Goal: Communication & Community: Answer question/provide support

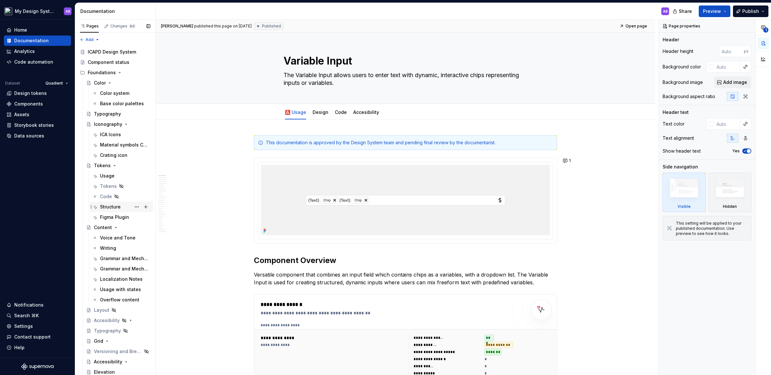
type textarea "*"
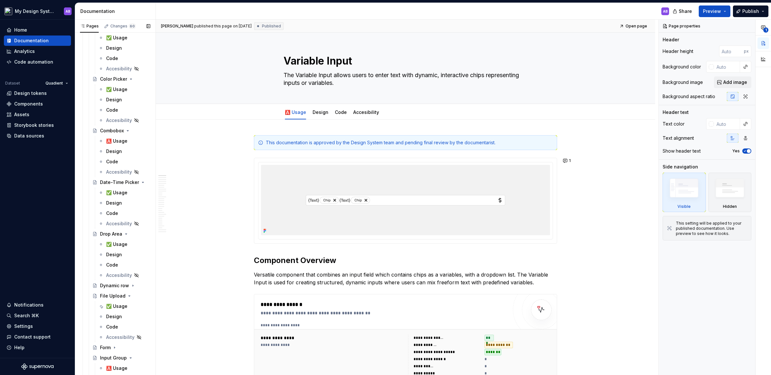
scroll to position [504, 0]
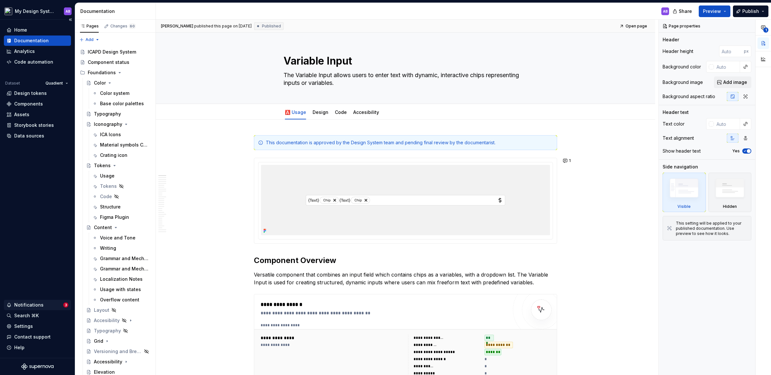
click at [52, 305] on div "Notifications" at bounding box center [34, 305] width 57 height 6
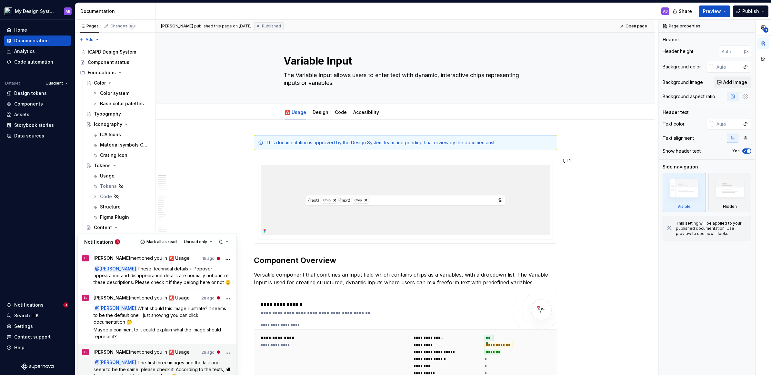
scroll to position [8, 0]
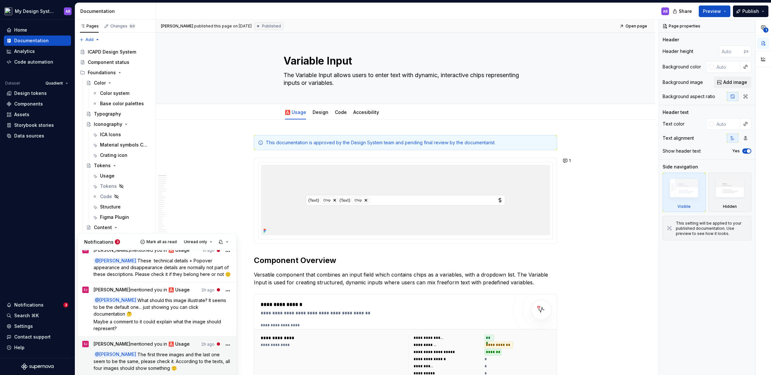
click at [168, 363] on span "The first three images and the last one seem to be the same, please check it. A…" at bounding box center [163, 360] width 138 height 19
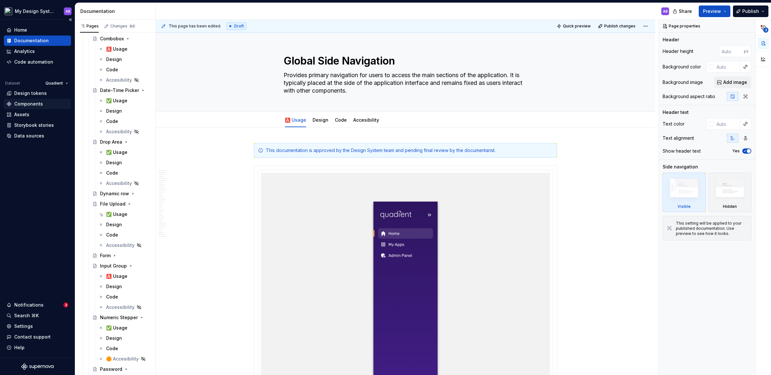
scroll to position [595, 0]
click at [118, 212] on div "✅ Usage" at bounding box center [116, 211] width 21 height 6
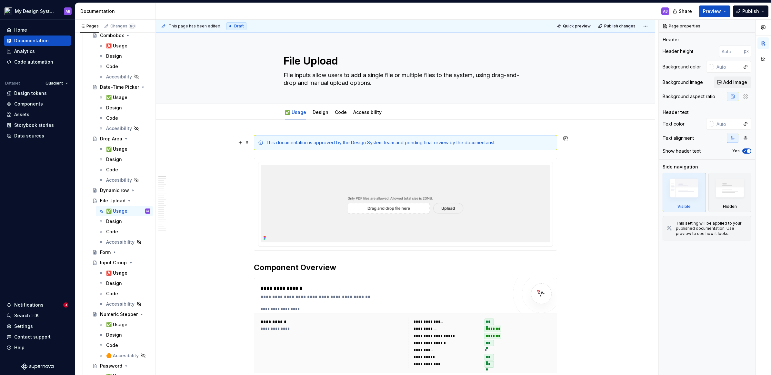
click at [248, 142] on span at bounding box center [247, 142] width 5 height 9
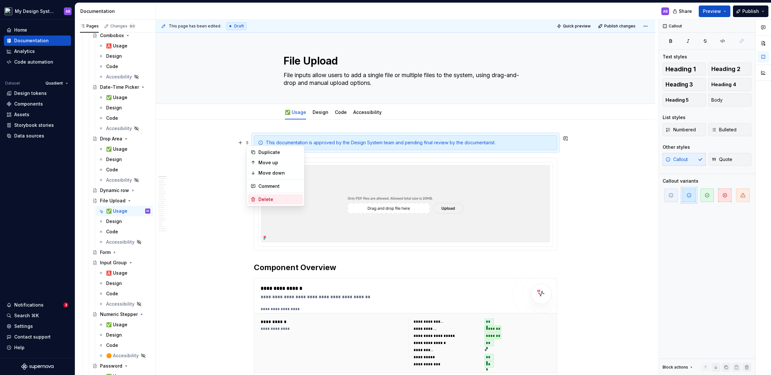
click at [267, 198] on div "Delete" at bounding box center [279, 199] width 42 height 6
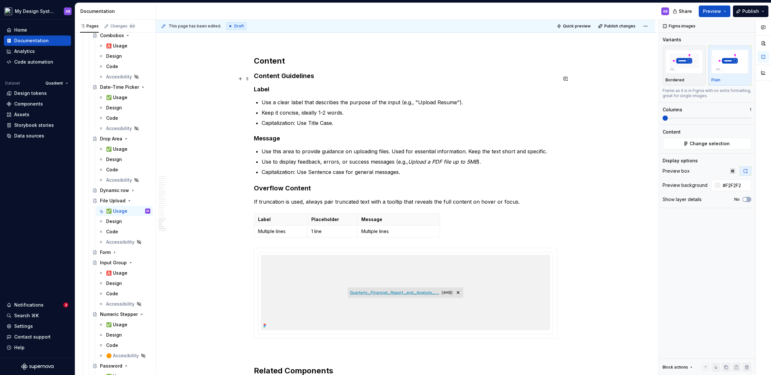
scroll to position [4576, 0]
click at [622, 28] on button "Publish changes" at bounding box center [617, 26] width 42 height 9
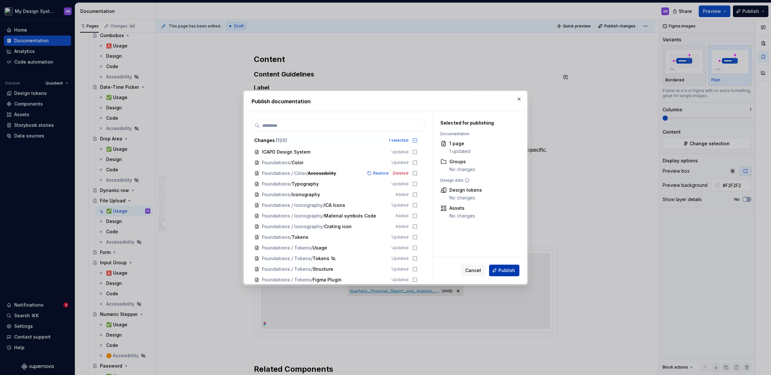
click at [505, 272] on span "Publish" at bounding box center [506, 270] width 17 height 6
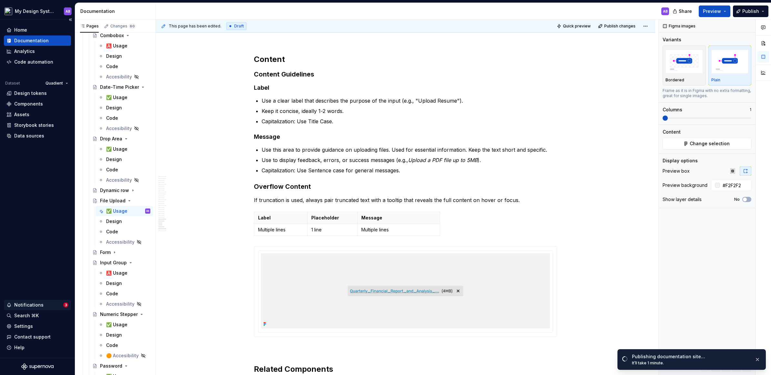
click at [34, 303] on div "Notifications" at bounding box center [28, 305] width 29 height 6
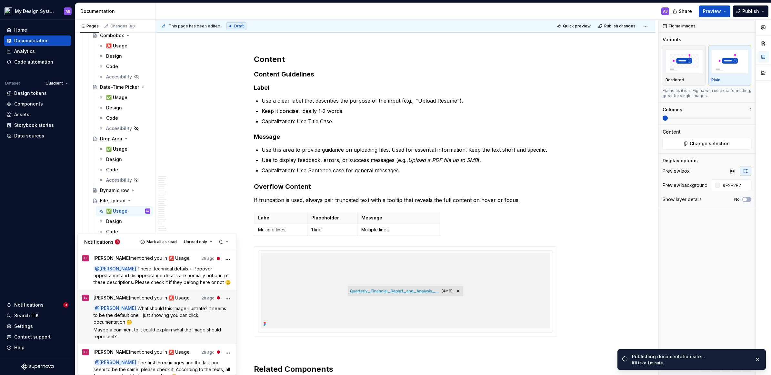
scroll to position [8, 0]
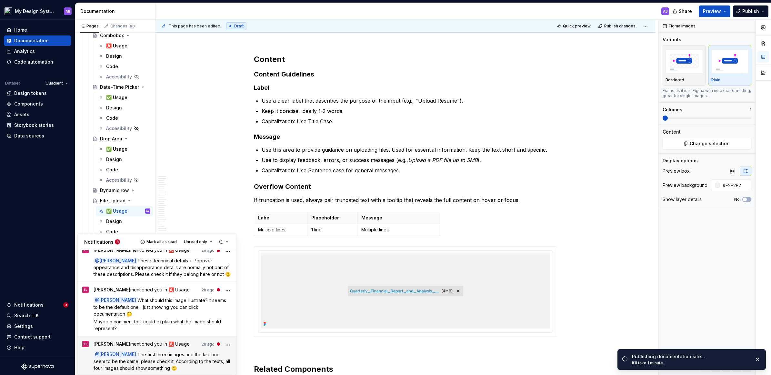
click at [156, 358] on span "The first three images and the last one seem to be the same, please check it. A…" at bounding box center [163, 360] width 138 height 19
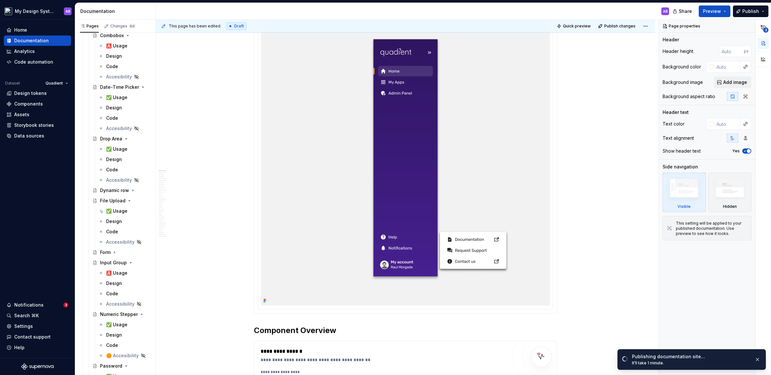
scroll to position [212, 0]
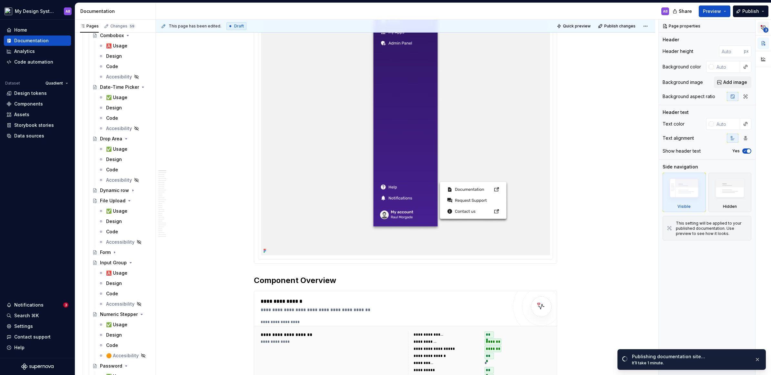
click at [761, 30] on button "3" at bounding box center [763, 28] width 12 height 12
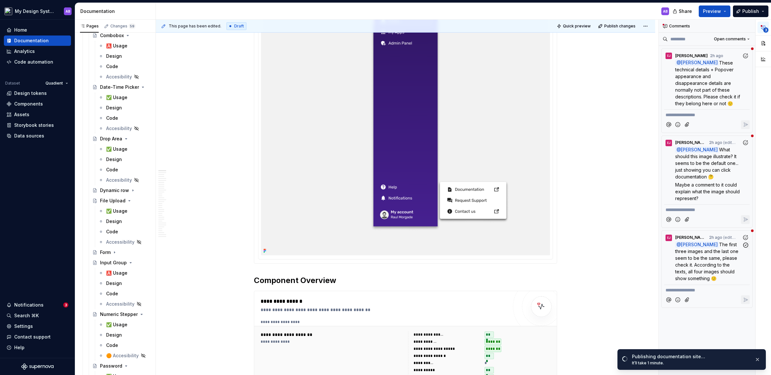
click at [699, 259] on span "The first three images and the last one seem to be the same, please check it. A…" at bounding box center [707, 261] width 65 height 39
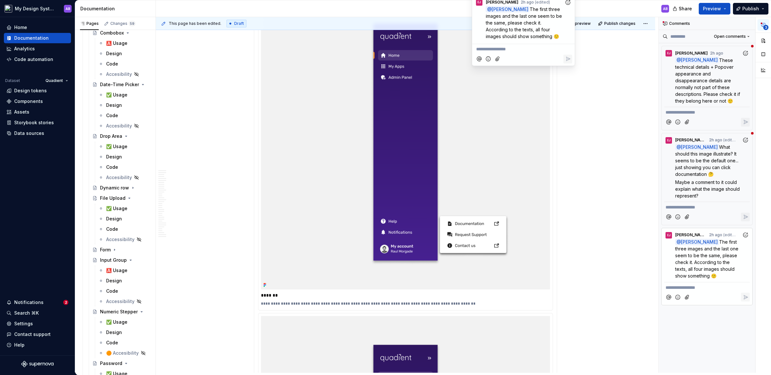
scroll to position [3086, 0]
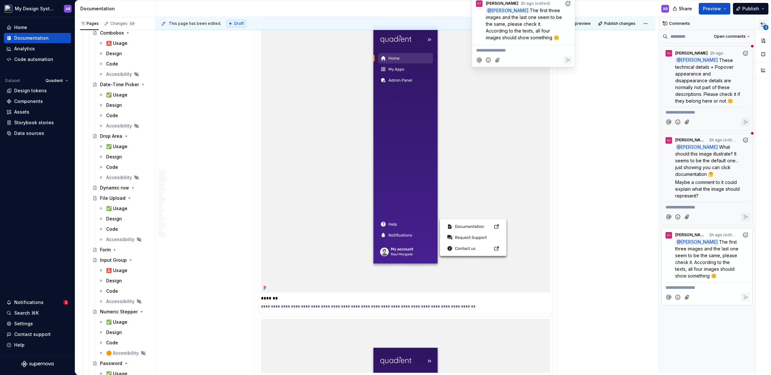
click at [567, 1] on icon "Add reaction" at bounding box center [568, 3] width 6 height 6
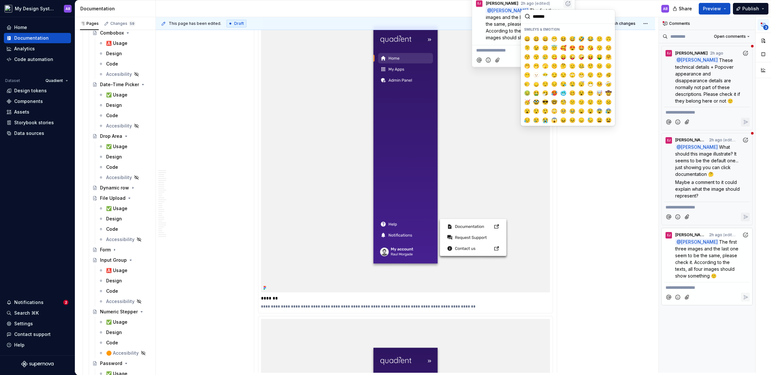
type textarea "*"
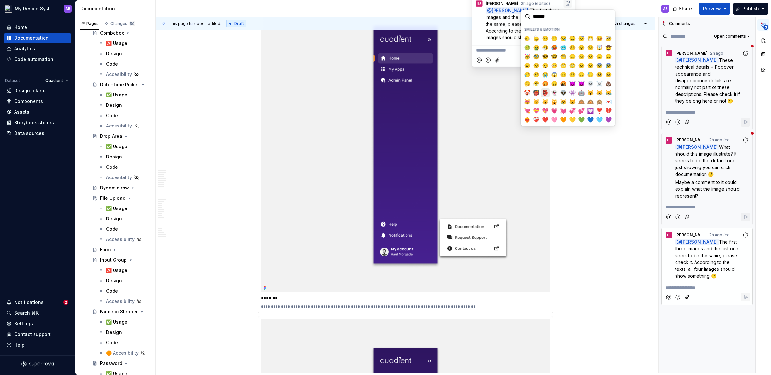
scroll to position [47, 0]
click at [544, 114] on button "❤️" at bounding box center [545, 118] width 9 height 9
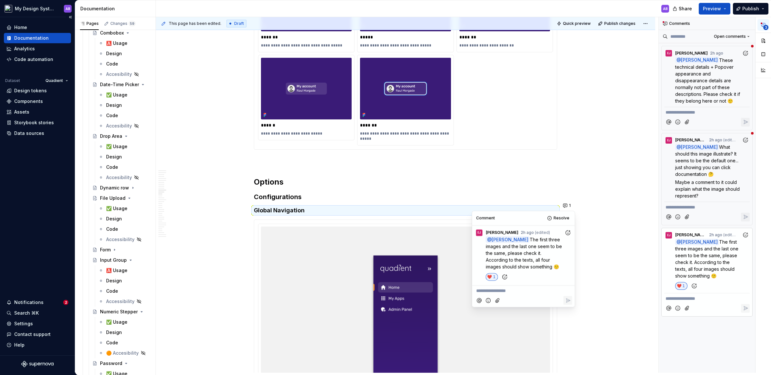
scroll to position [2859, 0]
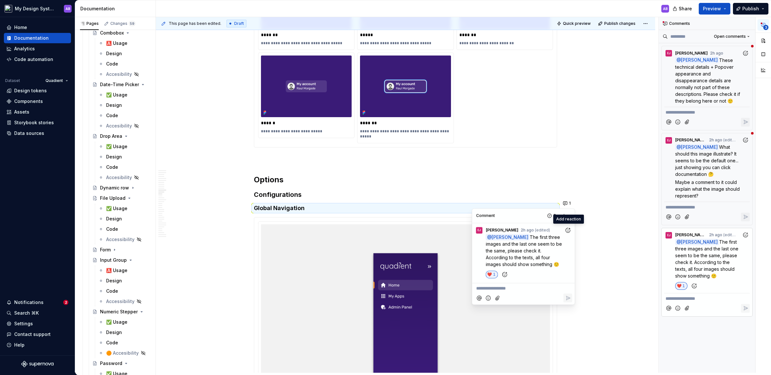
click at [499, 287] on p "**********" at bounding box center [523, 288] width 95 height 7
click at [490, 272] on span "Eva Janečková" at bounding box center [498, 270] width 37 height 6
drag, startPoint x: 516, startPoint y: 287, endPoint x: 554, endPoint y: 296, distance: 38.2
click at [554, 296] on p "**********" at bounding box center [523, 292] width 95 height 14
copy span "thank for catching it, the images somehow got broken"
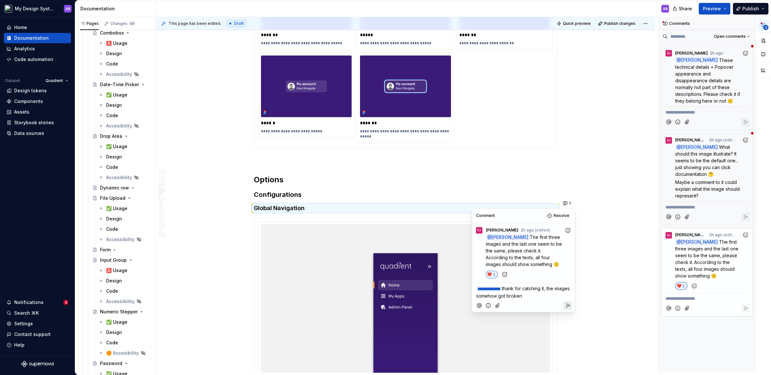
click at [492, 295] on span "thank for catching it, the images somehow got broken" at bounding box center [523, 291] width 95 height 13
click at [555, 294] on p "**********" at bounding box center [523, 292] width 95 height 14
click at [569, 308] on icon "Reply" at bounding box center [568, 305] width 6 height 6
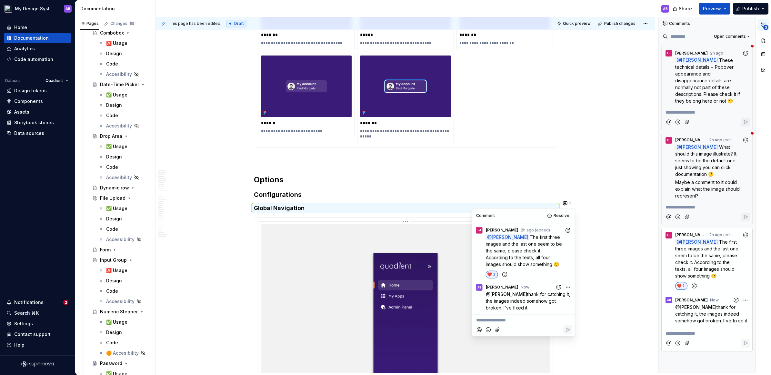
click at [408, 251] on img at bounding box center [405, 371] width 289 height 295
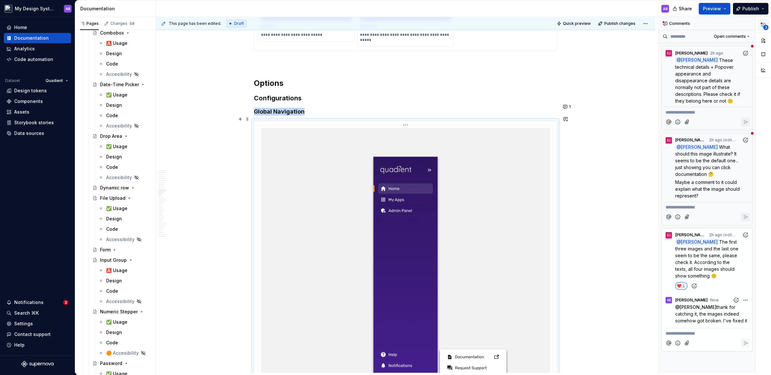
scroll to position [2958, 0]
click at [701, 174] on span "What should this image illustrate? It seems to be the default one... just showi…" at bounding box center [707, 160] width 65 height 33
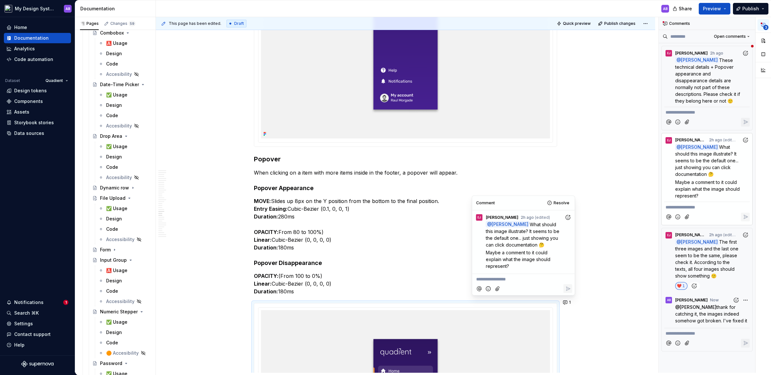
scroll to position [6261, 0]
click at [378, 225] on p "MOVE: Slides up 8px on the Y position from the bottom to the final position. En…" at bounding box center [405, 225] width 303 height 54
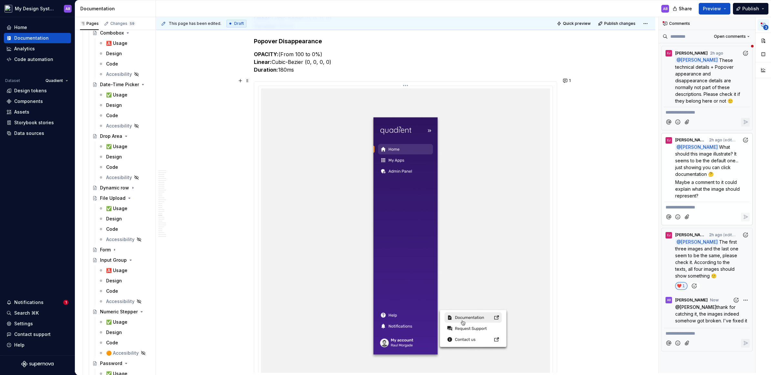
scroll to position [6482, 0]
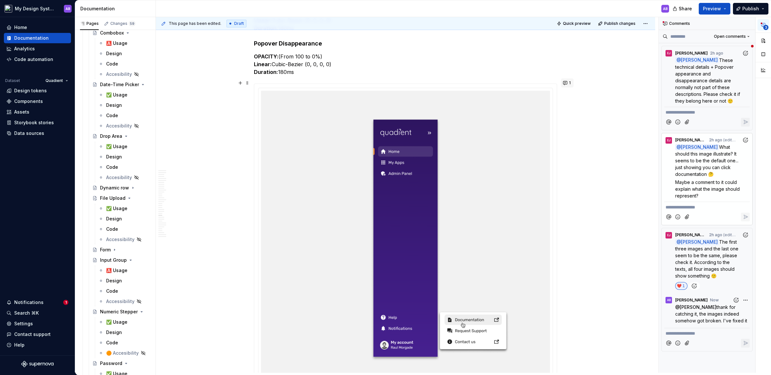
click at [568, 80] on button "1" at bounding box center [567, 82] width 13 height 9
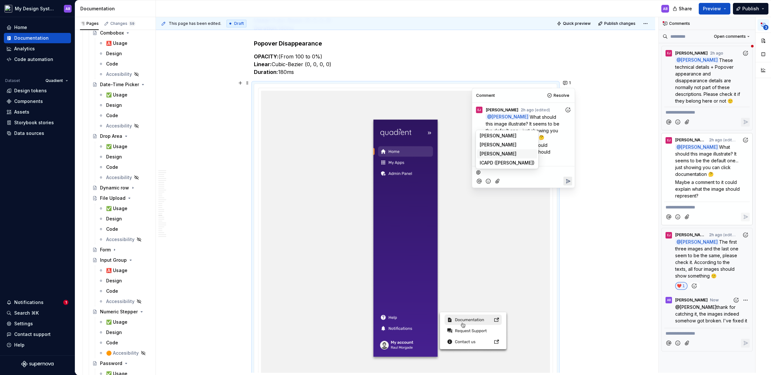
click at [495, 152] on span "Eva Janečková" at bounding box center [498, 154] width 37 height 6
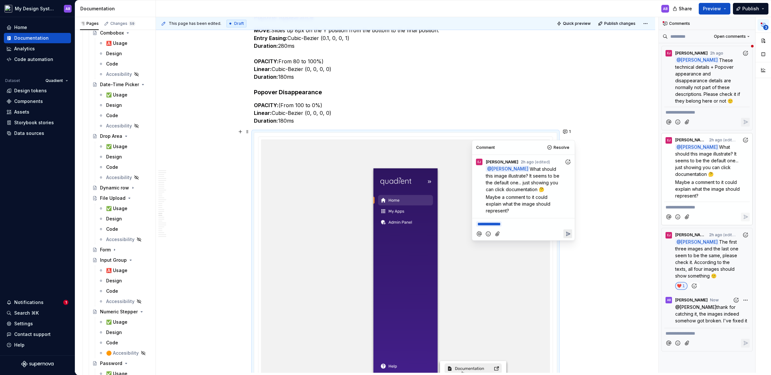
scroll to position [6427, 0]
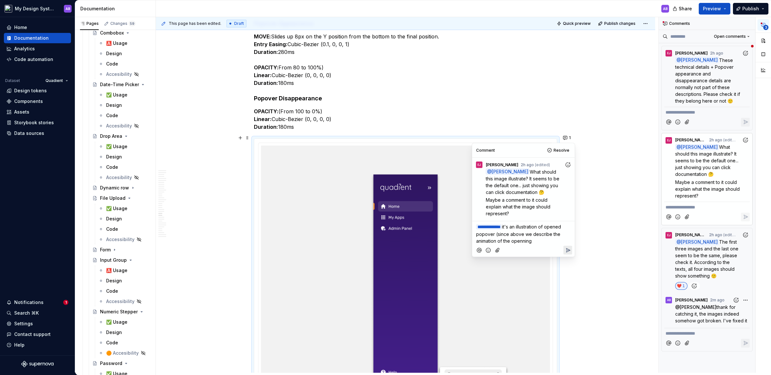
click at [527, 239] on span "it's an illustration of opened popover (since above we describe the animation o…" at bounding box center [519, 234] width 86 height 20
click at [541, 240] on span "it's an illustration of opened popover (since above we describe the animation f…" at bounding box center [519, 234] width 86 height 20
click at [546, 239] on span "it's an illustration of opened popover (since above we describe the animation f…" at bounding box center [519, 234] width 86 height 20
click at [544, 229] on p "**********" at bounding box center [523, 233] width 95 height 21
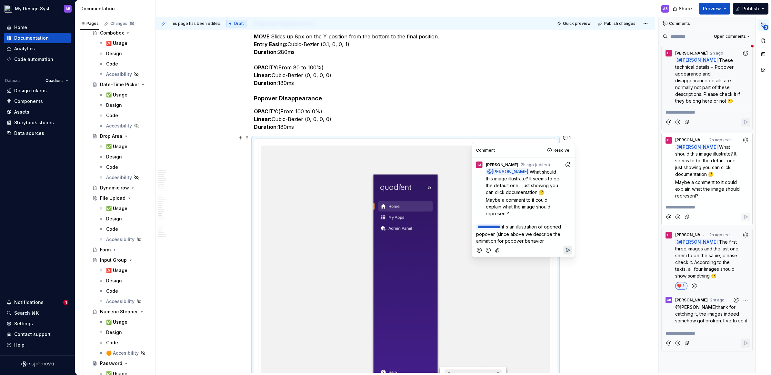
click at [552, 237] on p "**********" at bounding box center [523, 233] width 95 height 21
click at [572, 247] on button "Reply" at bounding box center [568, 250] width 9 height 9
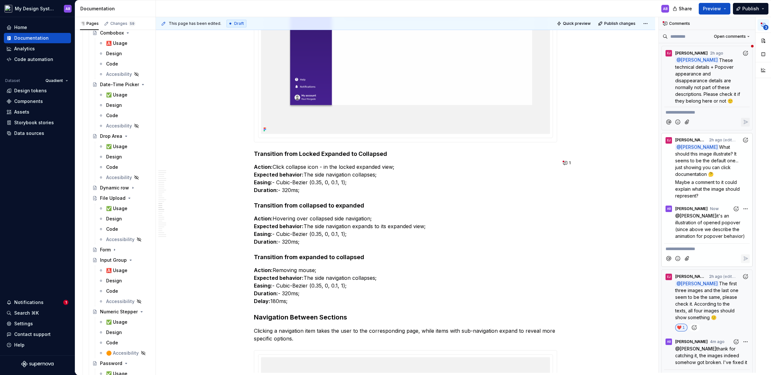
scroll to position [5750, 0]
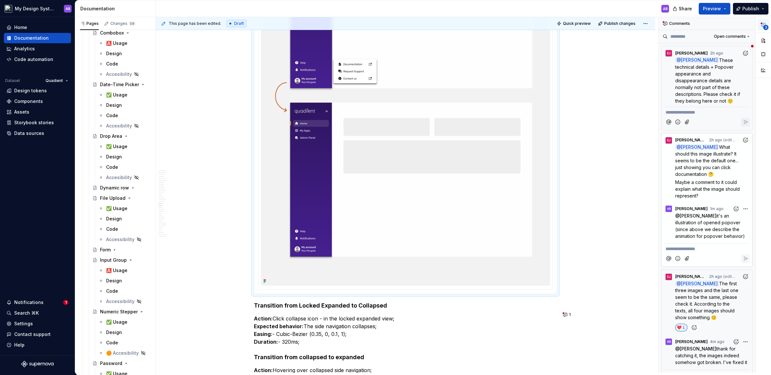
scroll to position [5591, 0]
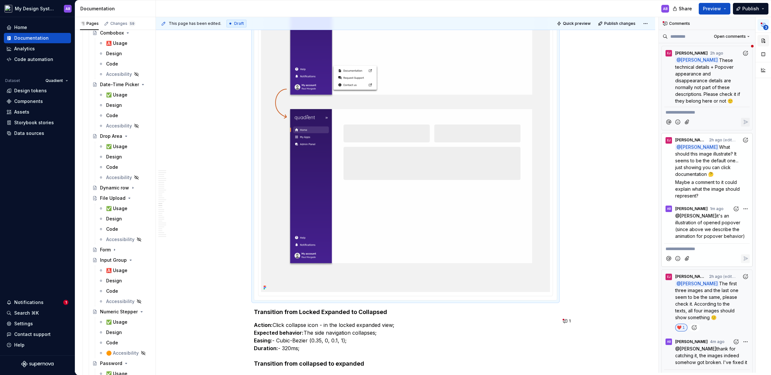
click at [764, 40] on button "button" at bounding box center [763, 41] width 12 height 12
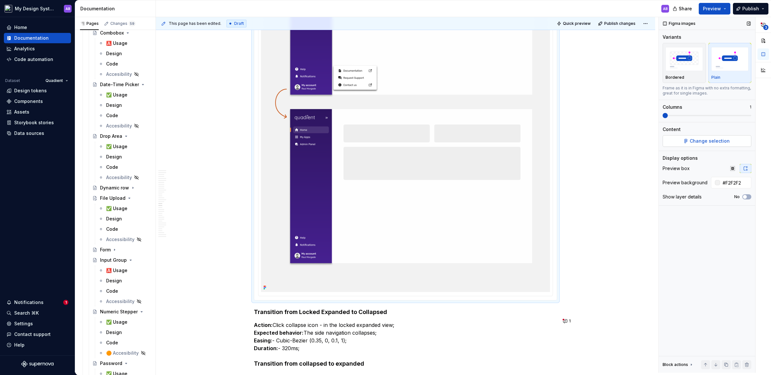
click at [741, 143] on button "Change selection" at bounding box center [707, 141] width 89 height 12
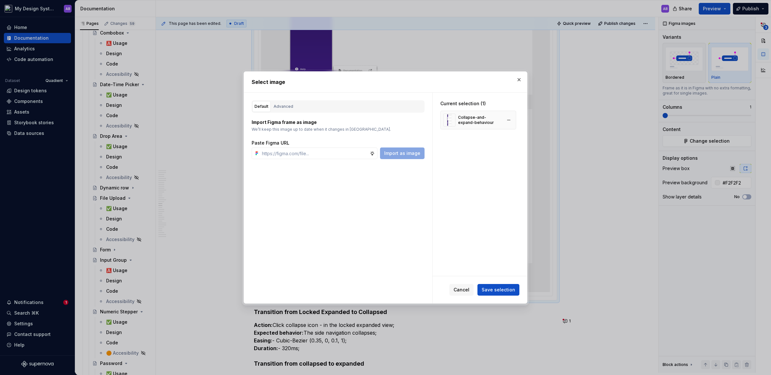
click at [480, 121] on div "Collapse-and-expand-behaviour" at bounding box center [480, 120] width 44 height 10
click at [466, 121] on div "Collapse-and-expand-behaviour" at bounding box center [480, 120] width 44 height 10
click at [325, 125] on p "Import Figma frame as image" at bounding box center [338, 122] width 173 height 6
click at [524, 82] on div "Select image" at bounding box center [385, 82] width 283 height 21
click at [520, 81] on button "button" at bounding box center [519, 79] width 9 height 9
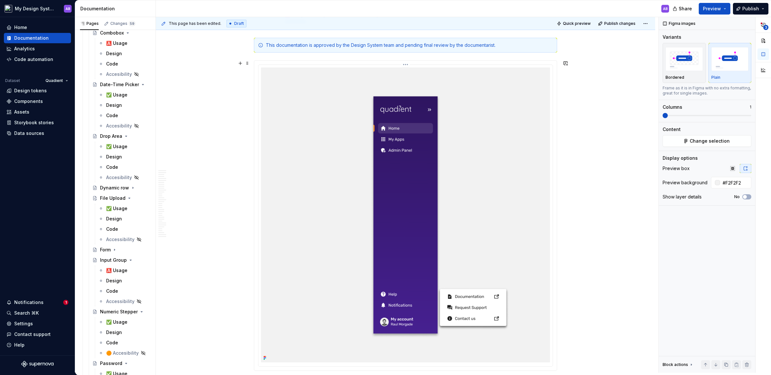
scroll to position [83, 0]
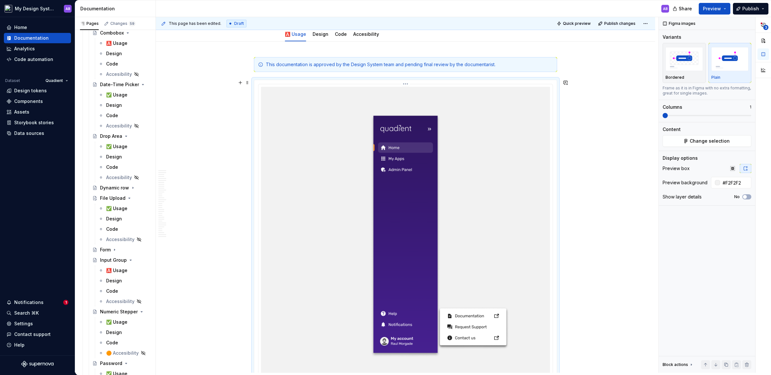
click at [509, 137] on img at bounding box center [405, 234] width 289 height 295
click at [726, 135] on button "Change selection" at bounding box center [707, 141] width 89 height 12
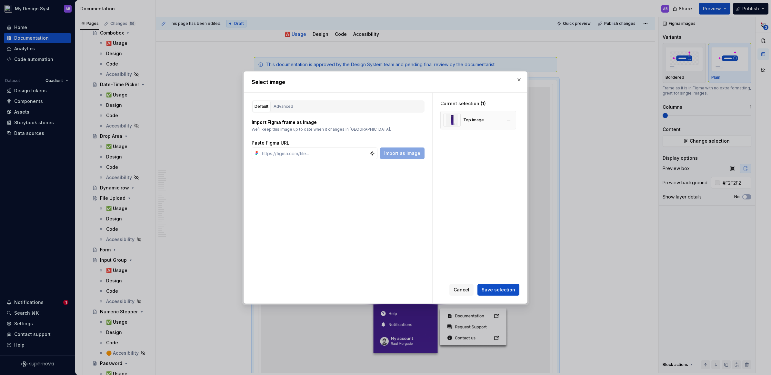
click at [482, 119] on div "Top image" at bounding box center [473, 119] width 21 height 5
click at [288, 107] on div "Advanced" at bounding box center [284, 106] width 20 height 6
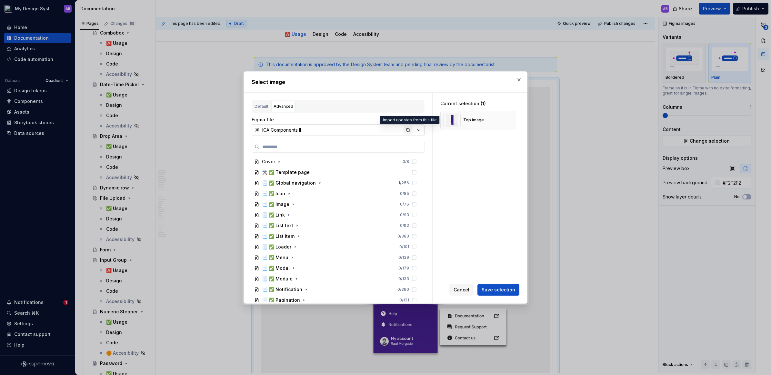
click at [409, 131] on div "button" at bounding box center [408, 129] width 9 height 9
click at [505, 288] on span "Save selection" at bounding box center [499, 289] width 34 height 6
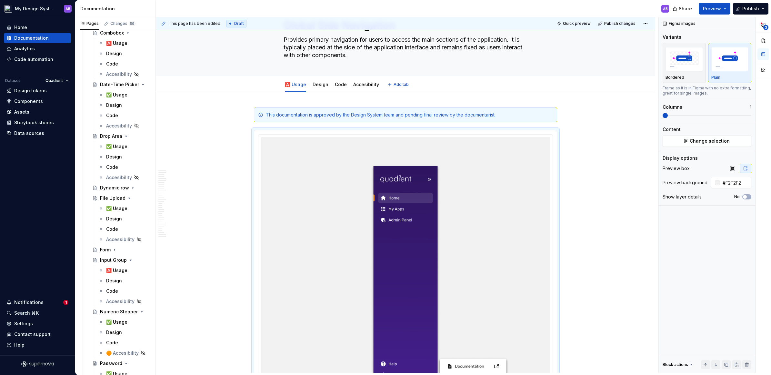
scroll to position [0, 0]
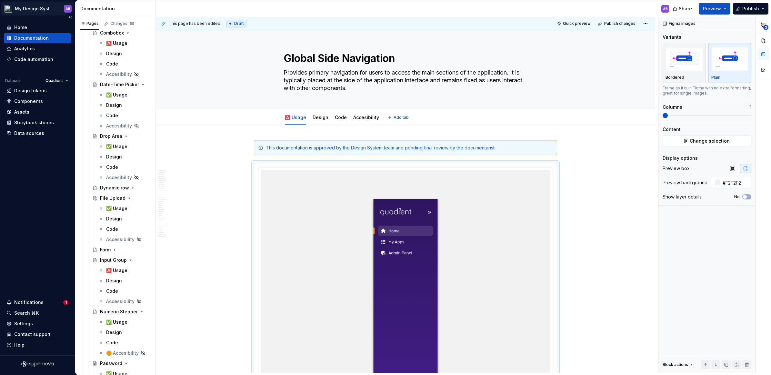
type textarea "*"
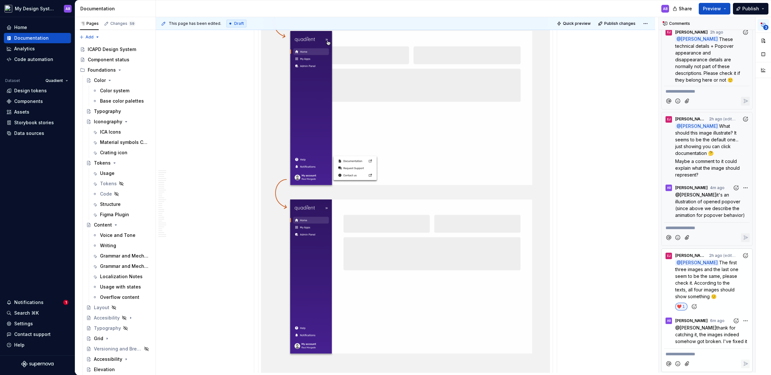
scroll to position [5494, 0]
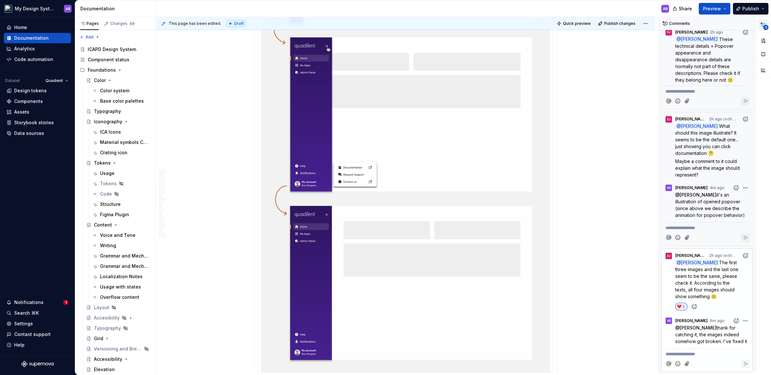
click at [466, 177] on img at bounding box center [405, 30] width 289 height 717
click at [762, 40] on button "button" at bounding box center [763, 41] width 12 height 12
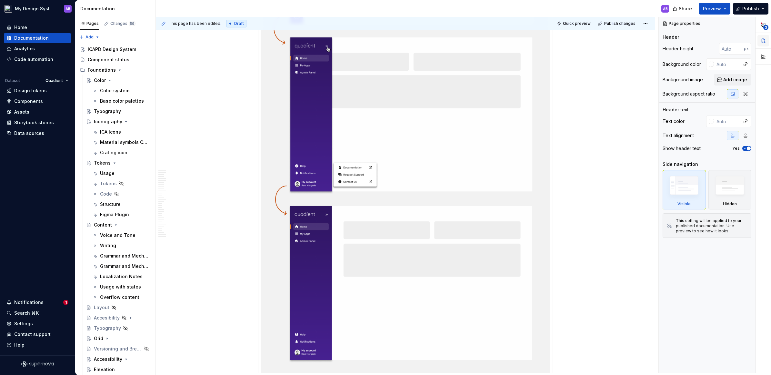
scroll to position [0, 0]
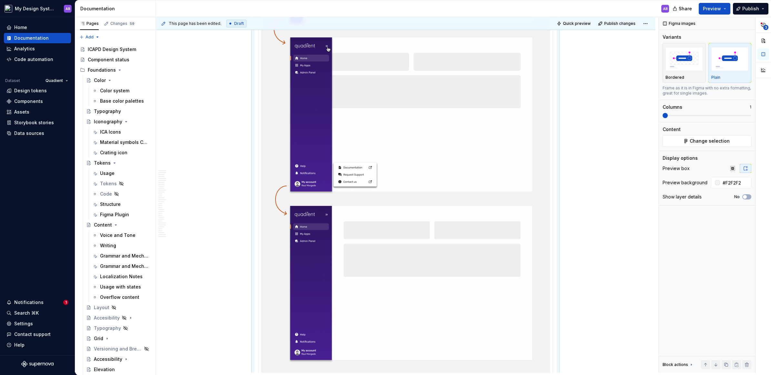
click at [484, 212] on img at bounding box center [405, 30] width 289 height 717
click at [735, 138] on button "Change selection" at bounding box center [707, 141] width 89 height 12
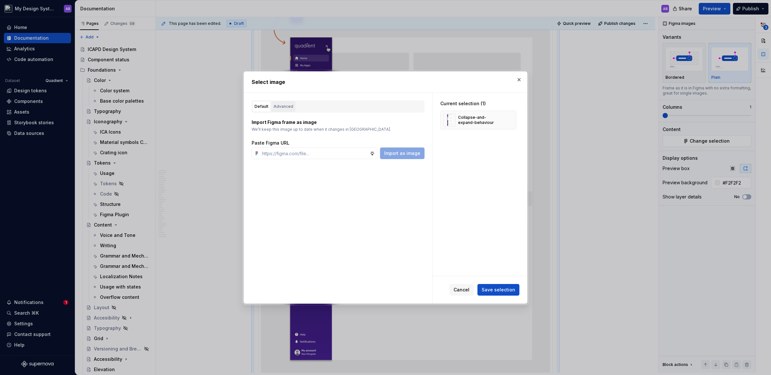
click at [282, 107] on div "Advanced" at bounding box center [284, 106] width 20 height 6
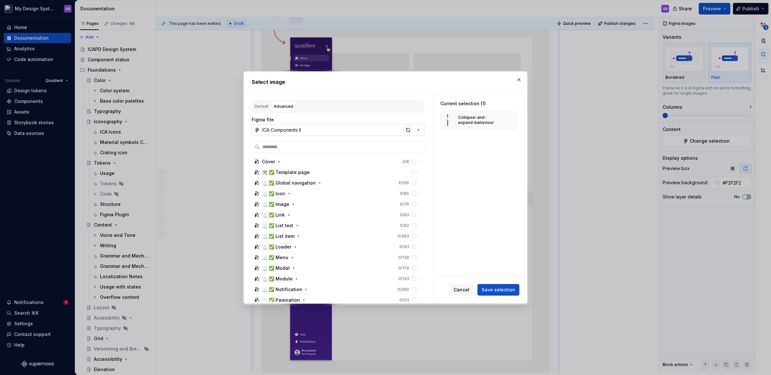
click at [409, 128] on div "button" at bounding box center [408, 129] width 9 height 9
click at [505, 293] on span "Save selection" at bounding box center [499, 289] width 34 height 6
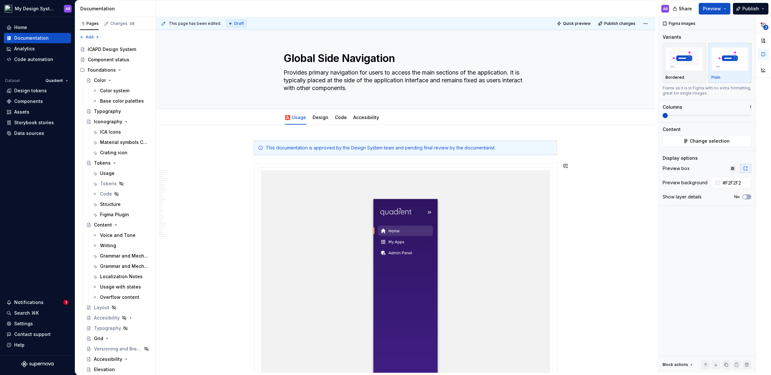
type textarea "*"
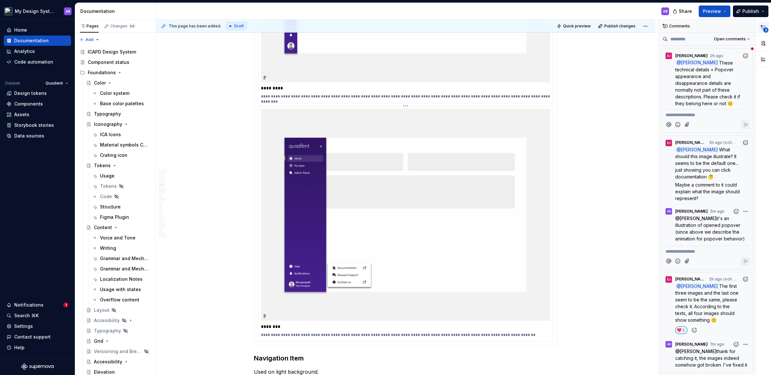
scroll to position [2052, 0]
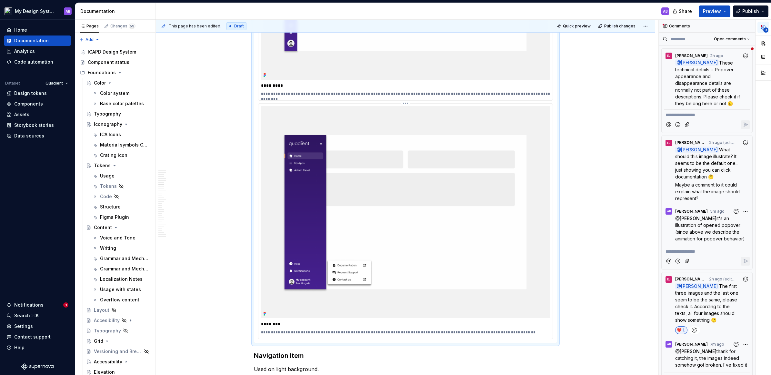
click at [391, 224] on img at bounding box center [405, 212] width 289 height 212
click at [681, 88] on span "These technical details + Popover appearance and disappearance details are norm…" at bounding box center [708, 83] width 66 height 46
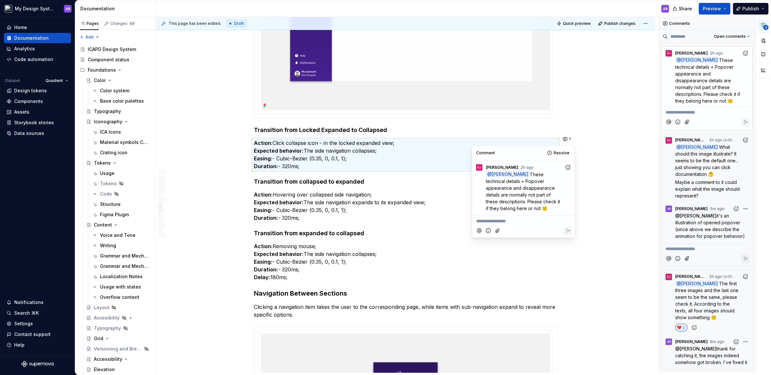
scroll to position [5770, 0]
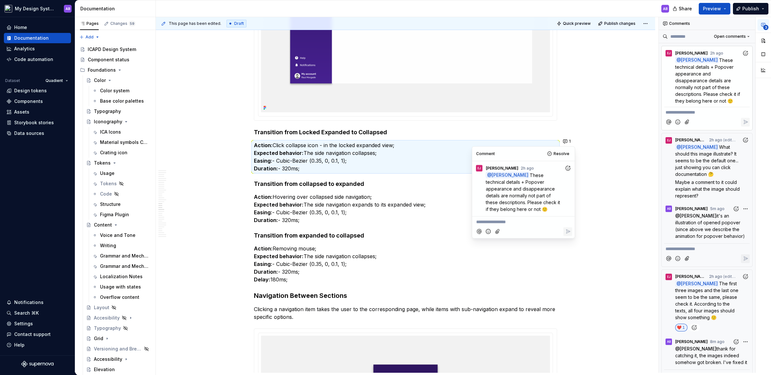
type textarea "*"
click at [569, 167] on icon "Add reaction" at bounding box center [568, 168] width 6 height 6
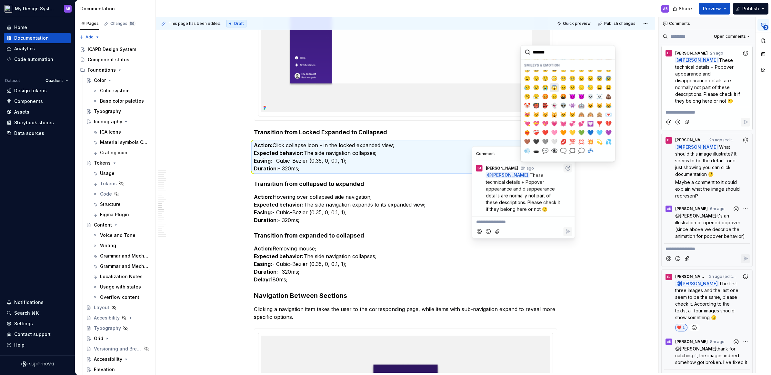
scroll to position [70, 0]
click at [545, 130] on span "❤️" at bounding box center [545, 131] width 5 height 6
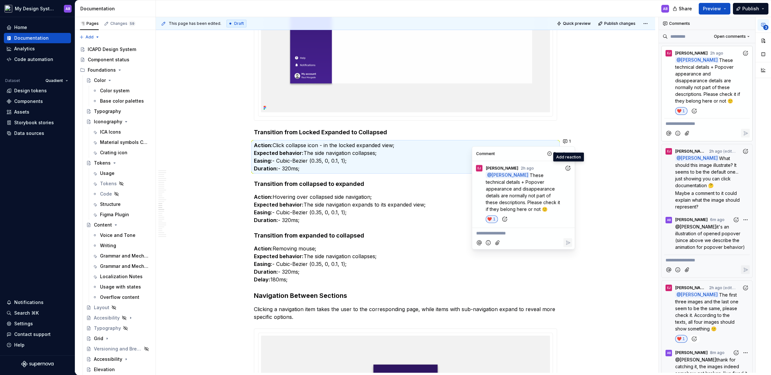
click at [509, 232] on p "**********" at bounding box center [523, 233] width 95 height 7
click at [507, 214] on span "Eva Janečková" at bounding box center [498, 215] width 37 height 6
drag, startPoint x: 518, startPoint y: 233, endPoint x: 530, endPoint y: 240, distance: 13.8
click at [530, 237] on p "**********" at bounding box center [523, 233] width 95 height 7
click at [531, 233] on span "yeah, I know, it isn't typical. But" at bounding box center [535, 232] width 66 height 5
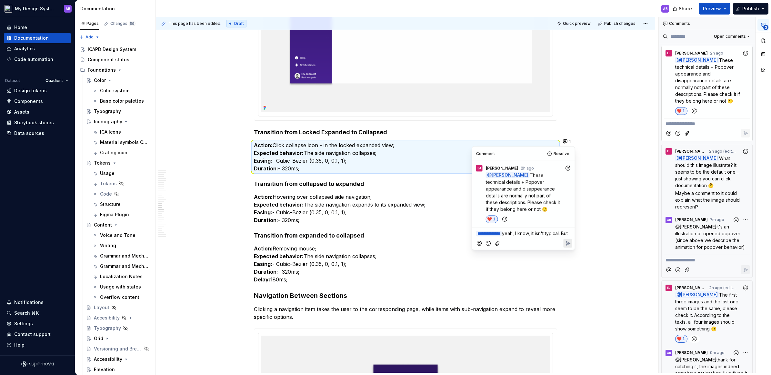
drag, startPoint x: 530, startPoint y: 232, endPoint x: 540, endPoint y: 246, distance: 17.1
click at [540, 246] on div "**********" at bounding box center [523, 239] width 97 height 22
click at [545, 234] on span "yeah, I know, it isn't typical. But" at bounding box center [535, 232] width 66 height 5
drag, startPoint x: 545, startPoint y: 233, endPoint x: 556, endPoint y: 244, distance: 15.1
click at [556, 244] on div "**********" at bounding box center [523, 239] width 97 height 22
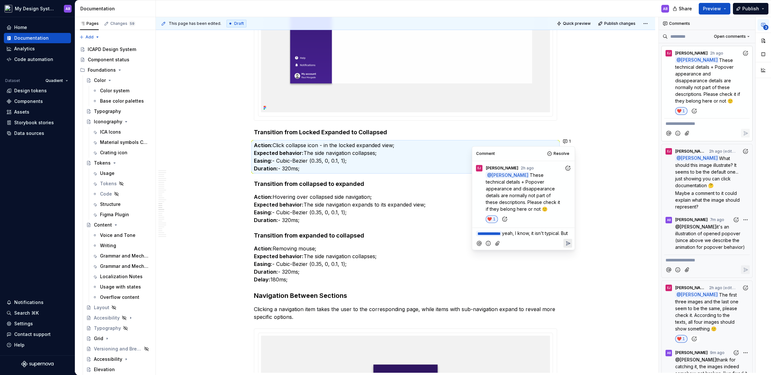
click at [502, 236] on span "yeah, I know, it isn't typical. But" at bounding box center [535, 232] width 66 height 5
click at [565, 247] on icon "Reply" at bounding box center [568, 250] width 6 height 6
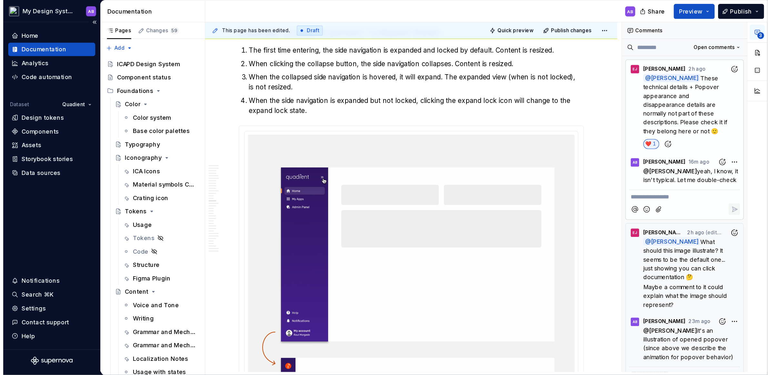
scroll to position [4349, 0]
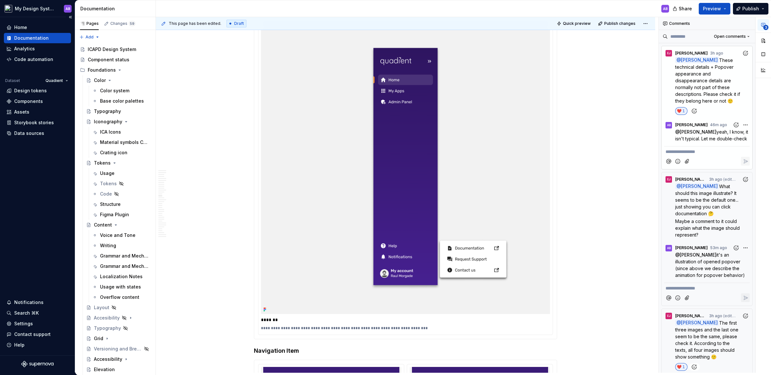
type textarea "*"
